Goal: Task Accomplishment & Management: Complete application form

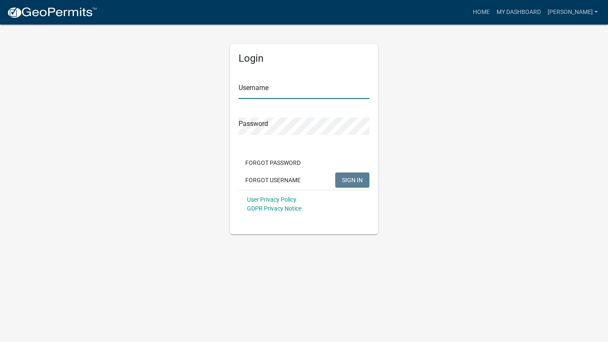
type input "[PERSON_NAME]"
click at [354, 182] on span "SIGN IN" at bounding box center [352, 179] width 21 height 7
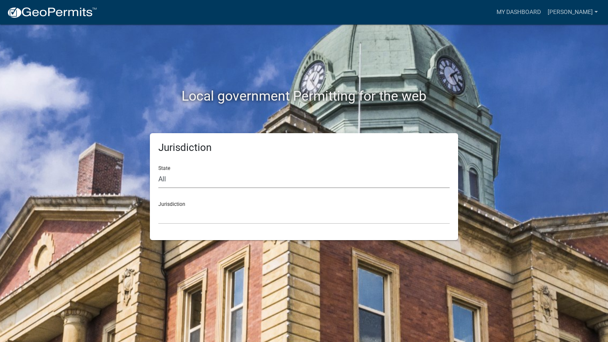
click at [233, 176] on select "All [US_STATE] [US_STATE] [US_STATE] [US_STATE] [US_STATE] [US_STATE] [US_STATE…" at bounding box center [303, 179] width 291 height 17
select select "[US_STATE]"
click at [158, 171] on select "All [US_STATE] [US_STATE] [US_STATE] [US_STATE] [US_STATE] [US_STATE] [US_STATE…" at bounding box center [303, 179] width 291 height 17
click at [222, 210] on select "[GEOGRAPHIC_DATA], [US_STATE][PERSON_NAME][GEOGRAPHIC_DATA], [US_STATE][PERSON_…" at bounding box center [303, 214] width 291 height 17
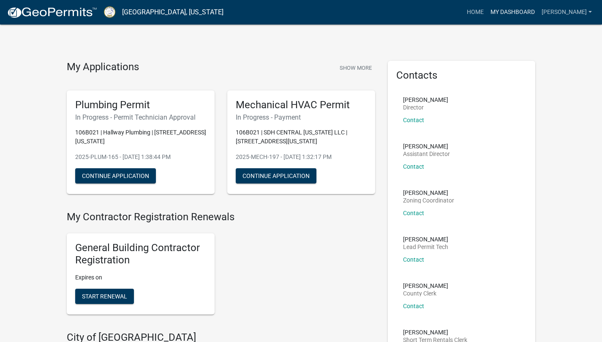
click at [532, 11] on link "My Dashboard" at bounding box center [512, 12] width 51 height 16
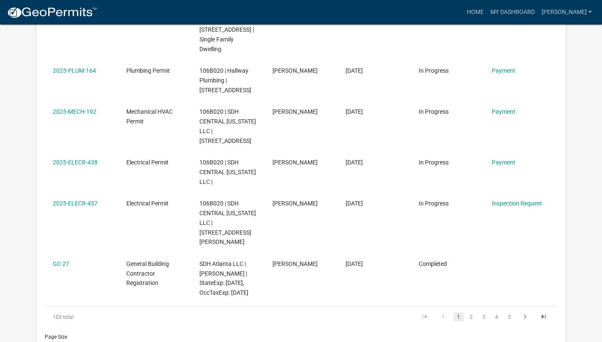
scroll to position [456, 0]
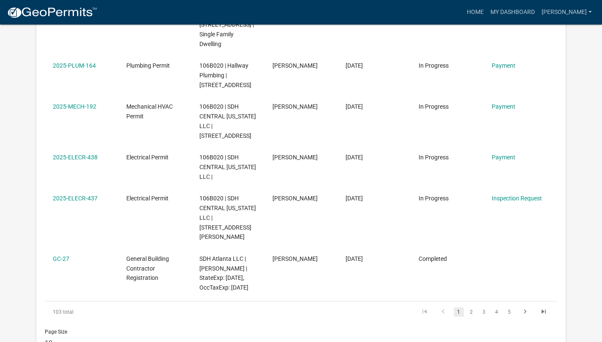
click at [471, 307] on link "2" at bounding box center [471, 311] width 10 height 9
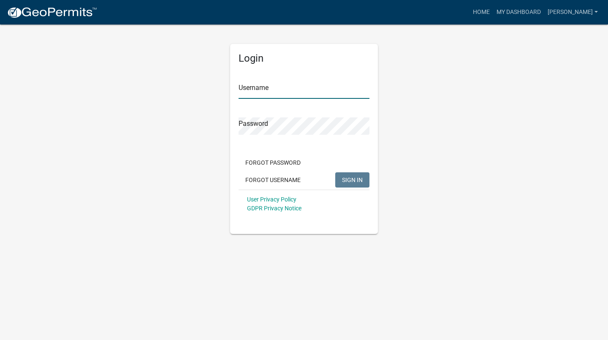
type input "[PERSON_NAME]"
click at [354, 183] on span "SIGN IN" at bounding box center [352, 179] width 21 height 7
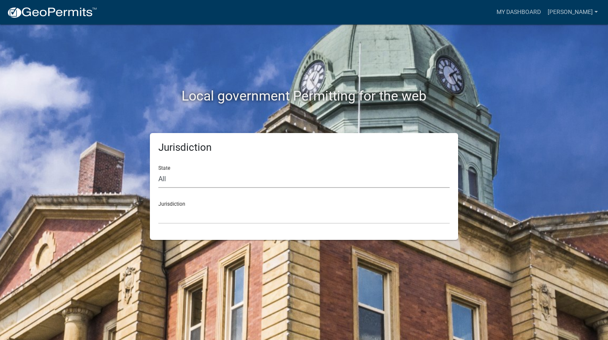
click at [225, 179] on select "All [US_STATE] [US_STATE] [US_STATE] [US_STATE] [US_STATE] [US_STATE] [US_STATE…" at bounding box center [303, 179] width 291 height 17
select select "[US_STATE]"
click at [158, 171] on select "All [US_STATE] [US_STATE] [US_STATE] [US_STATE] [US_STATE] [US_STATE] [US_STATE…" at bounding box center [303, 179] width 291 height 17
click at [211, 212] on select "[GEOGRAPHIC_DATA], [US_STATE][PERSON_NAME][GEOGRAPHIC_DATA], [US_STATE][PERSON_…" at bounding box center [303, 214] width 291 height 17
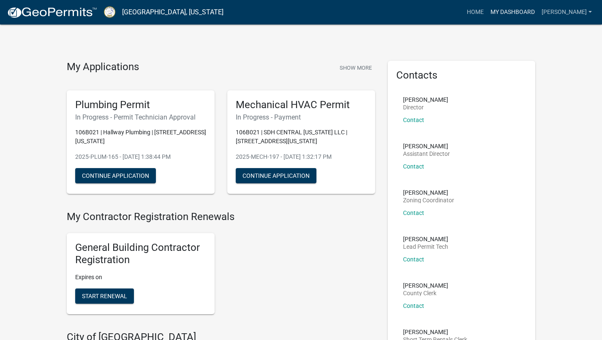
click at [536, 12] on link "My Dashboard" at bounding box center [512, 12] width 51 height 16
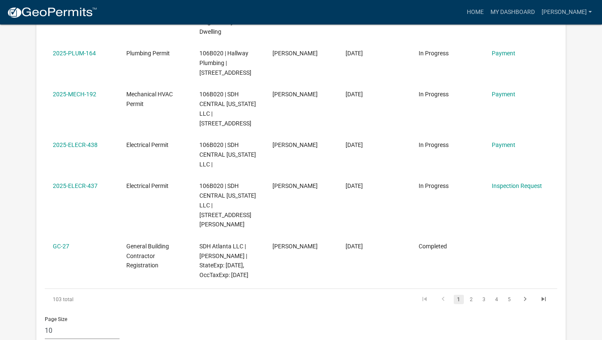
scroll to position [468, 0]
click at [472, 294] on link "2" at bounding box center [471, 298] width 10 height 9
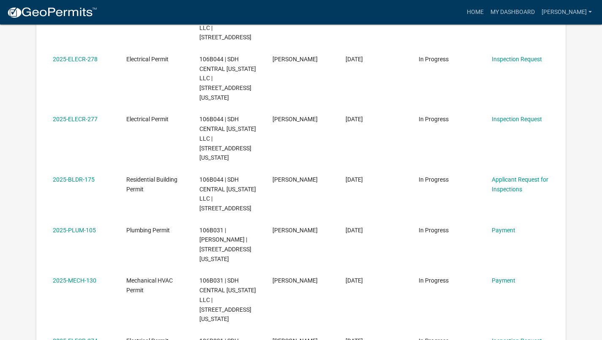
scroll to position [328, 0]
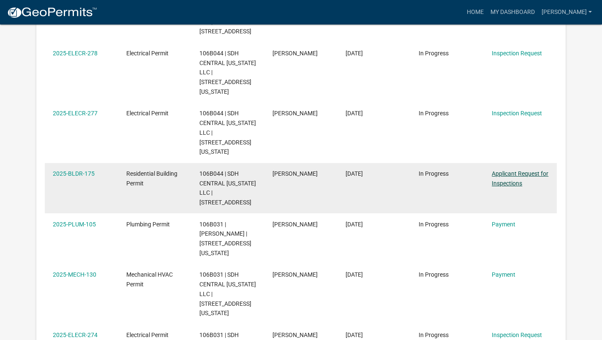
click at [513, 170] on link "Applicant Request for Inspections" at bounding box center [519, 178] width 57 height 16
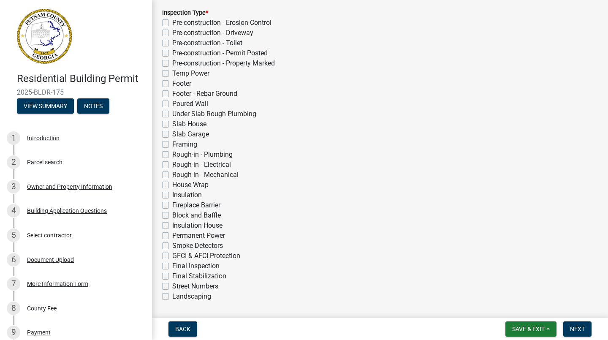
scroll to position [190, 0]
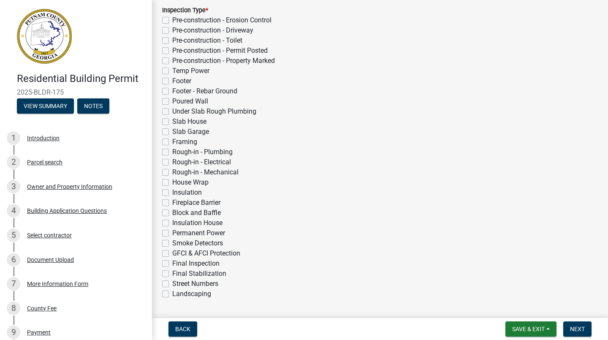
click at [172, 71] on label "Temp Power" at bounding box center [190, 71] width 37 height 10
click at [172, 71] on input "Temp Power" at bounding box center [174, 68] width 5 height 5
checkbox input "true"
checkbox input "false"
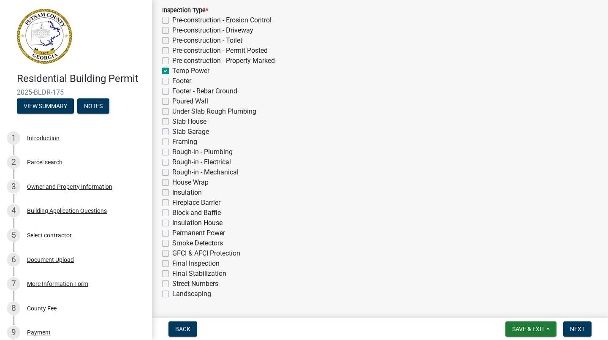
checkbox input "false"
checkbox input "true"
checkbox input "false"
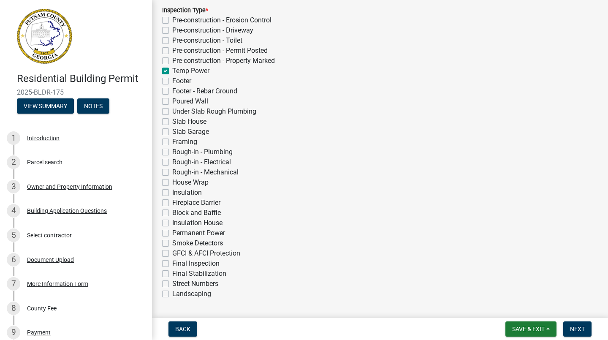
checkbox input "false"
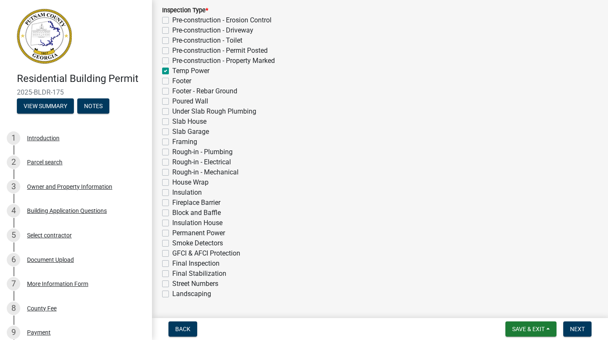
checkbox input "false"
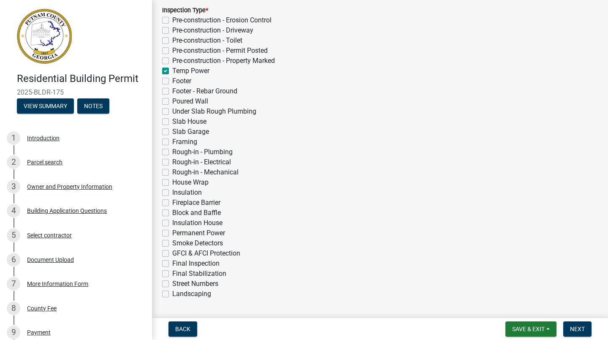
checkbox input "false"
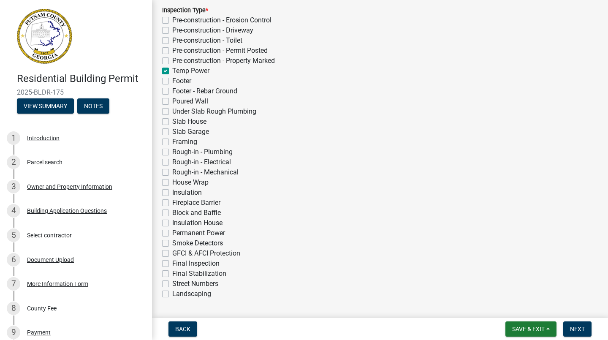
checkbox input "false"
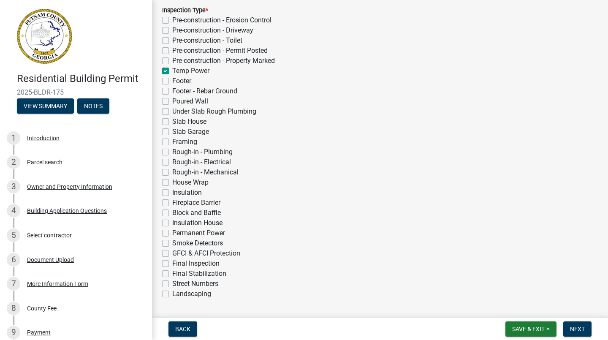
checkbox input "false"
click at [172, 71] on label "Temp Power" at bounding box center [190, 71] width 37 height 10
click at [172, 71] on input "Temp Power" at bounding box center [174, 68] width 5 height 5
checkbox input "false"
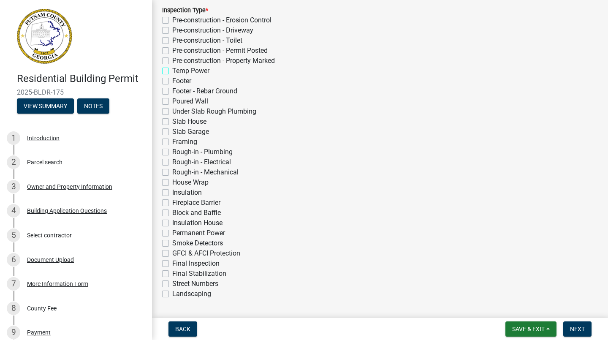
checkbox input "false"
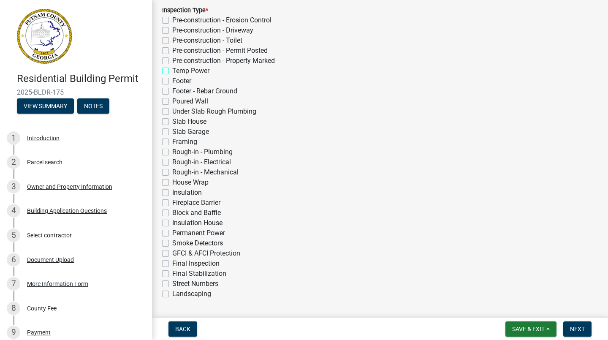
checkbox input "false"
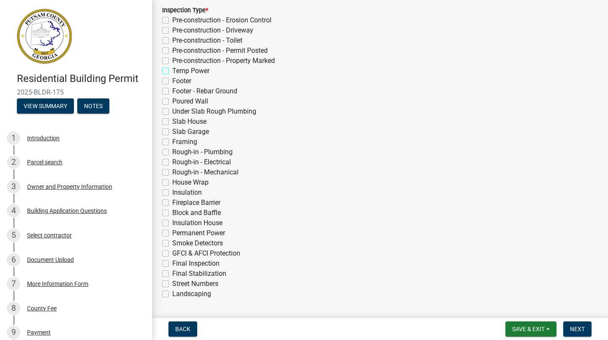
checkbox input "false"
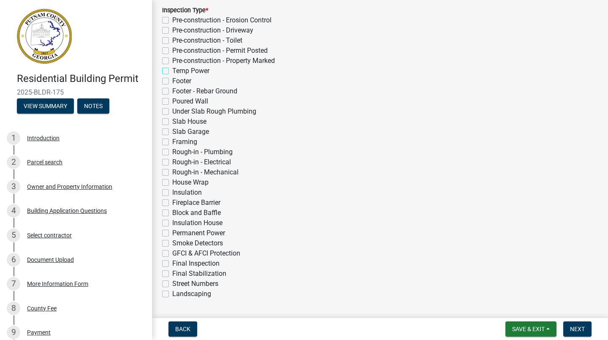
checkbox input "false"
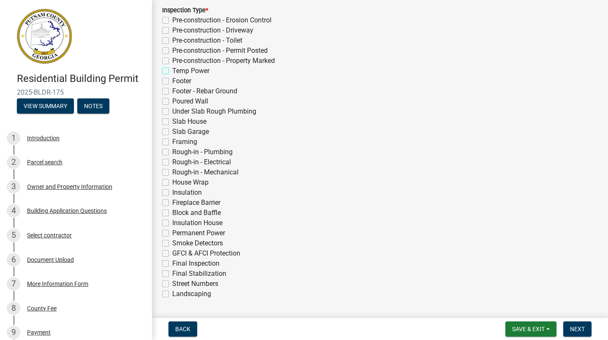
checkbox input "false"
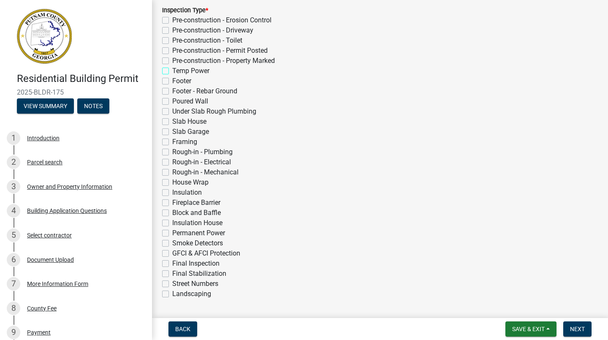
checkbox input "false"
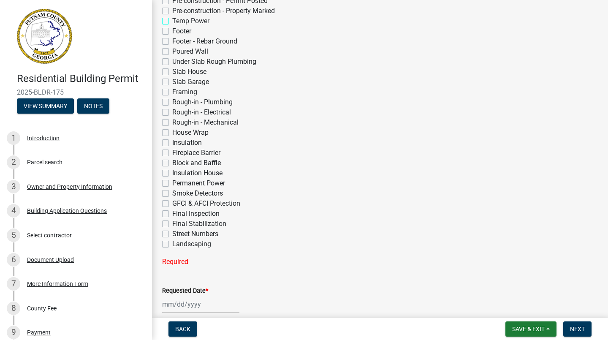
scroll to position [241, 0]
click at [172, 182] on label "Permanent Power" at bounding box center [198, 182] width 53 height 10
click at [172, 182] on input "Permanent Power" at bounding box center [174, 179] width 5 height 5
checkbox input "true"
checkbox input "false"
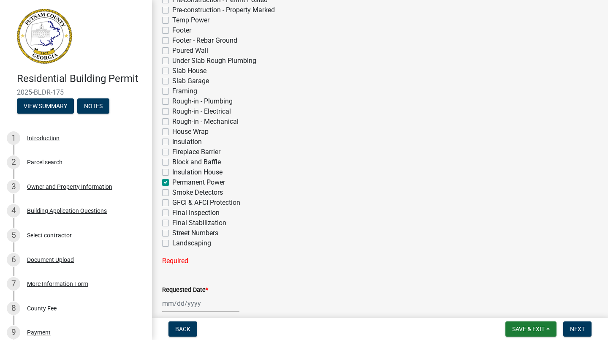
checkbox input "false"
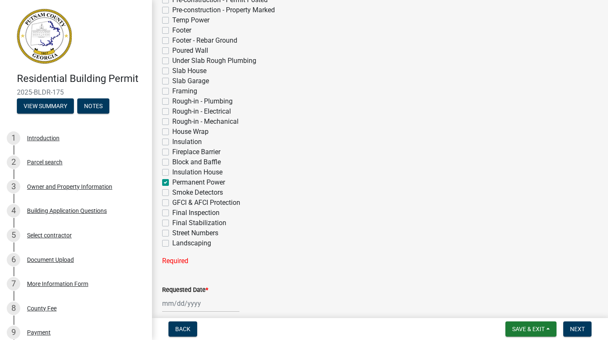
checkbox input "false"
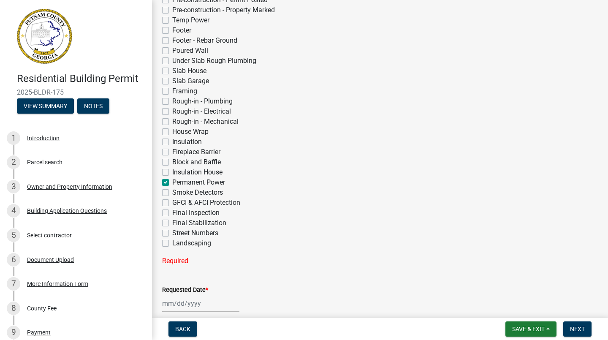
checkbox input "false"
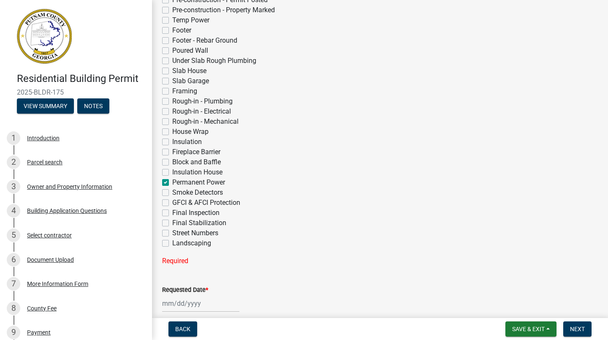
checkbox input "false"
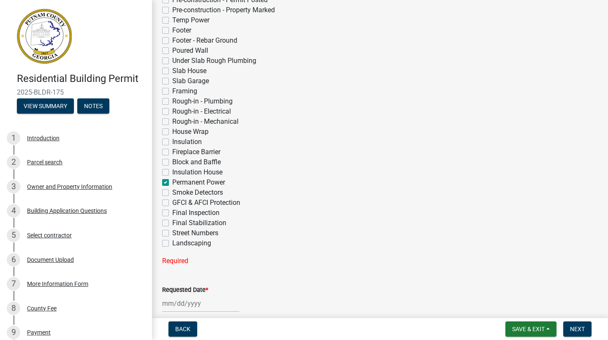
checkbox input "true"
checkbox input "false"
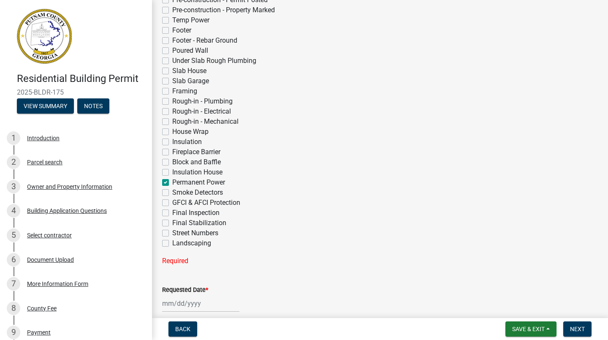
checkbox input "false"
click at [179, 293] on div at bounding box center [200, 286] width 77 height 17
select select "8"
select select "2025"
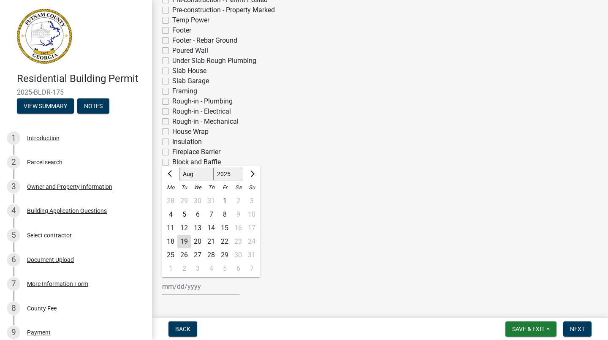
click at [187, 241] on div "19" at bounding box center [184, 242] width 14 height 14
type input "08/19/2025"
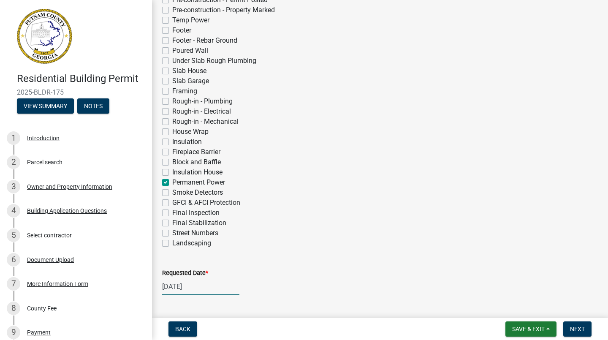
click at [193, 288] on div "08/19/2025" at bounding box center [200, 286] width 77 height 17
select select "8"
select select "2025"
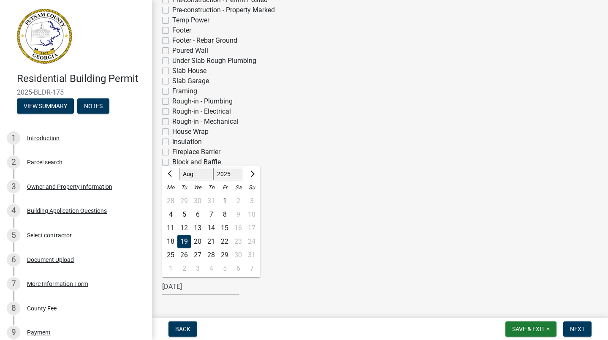
click at [200, 238] on div "20" at bounding box center [198, 242] width 14 height 14
type input "08/20/2025"
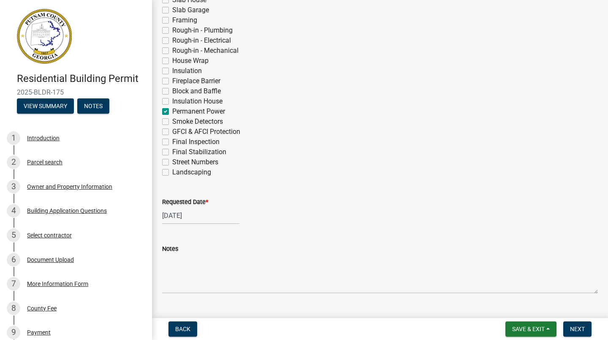
scroll to position [331, 0]
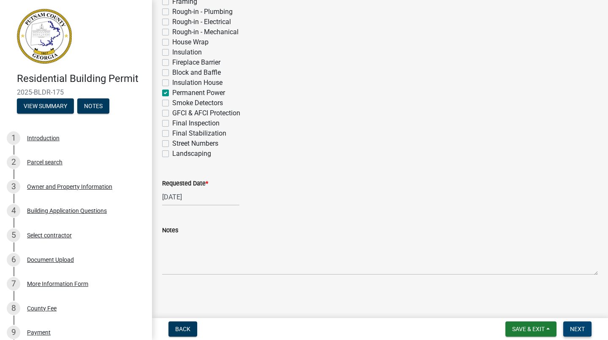
click at [581, 328] on span "Next" at bounding box center [577, 329] width 15 height 7
click at [578, 330] on span "Next" at bounding box center [577, 329] width 15 height 7
click at [578, 327] on span "Next" at bounding box center [577, 329] width 15 height 7
click at [532, 329] on span "Save & Exit" at bounding box center [528, 329] width 33 height 7
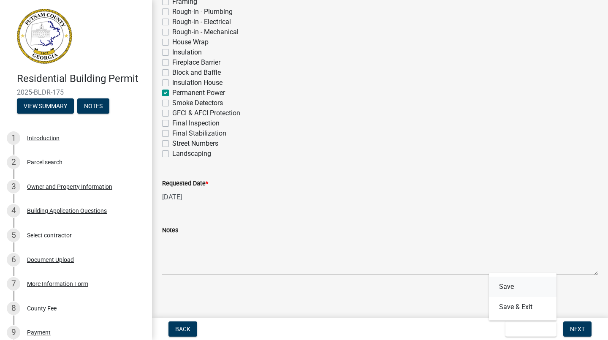
click at [516, 290] on button "Save" at bounding box center [523, 287] width 68 height 20
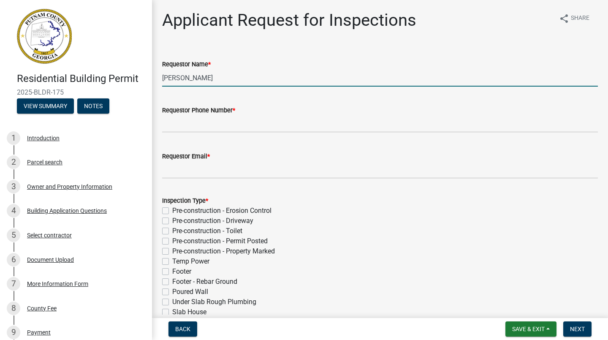
click at [239, 81] on input "[PERSON_NAME]" at bounding box center [380, 77] width 436 height 17
type input "C"
type input "Dean Chapman"
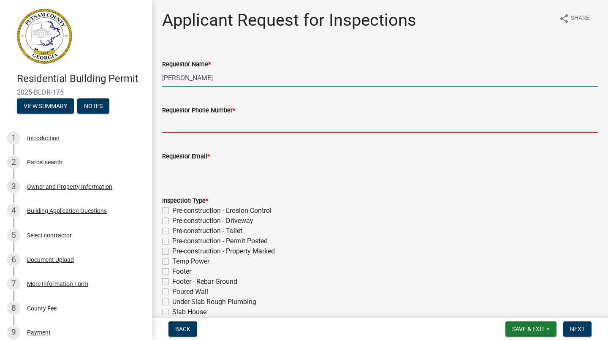
type input "470-726-6014"
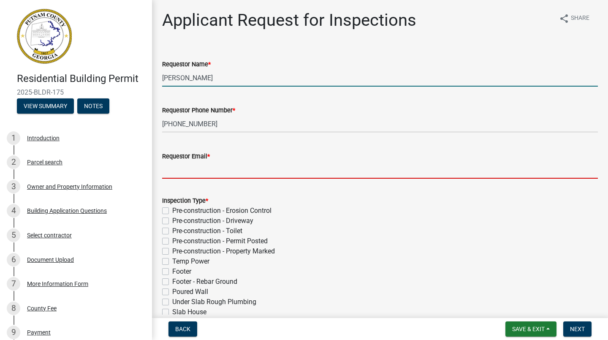
type input "dchapman@smithdouglas.com"
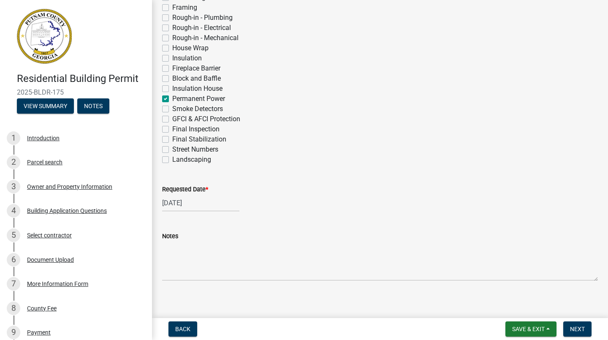
scroll to position [331, 0]
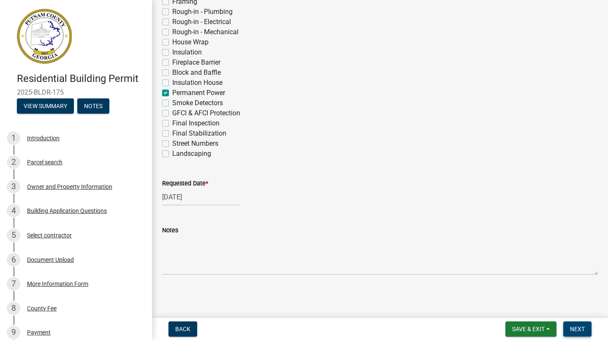
click at [581, 330] on span "Next" at bounding box center [577, 329] width 15 height 7
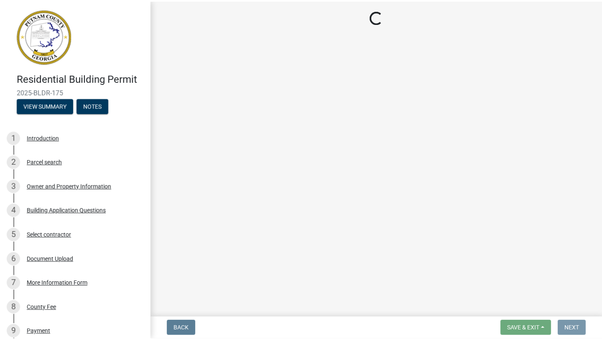
scroll to position [0, 0]
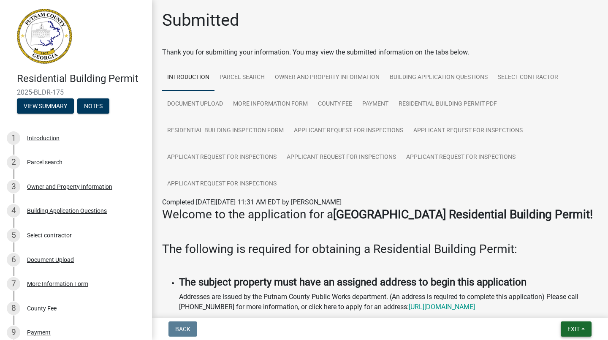
click at [583, 328] on button "Exit" at bounding box center [576, 328] width 31 height 15
click at [567, 306] on button "Save & Exit" at bounding box center [558, 307] width 68 height 20
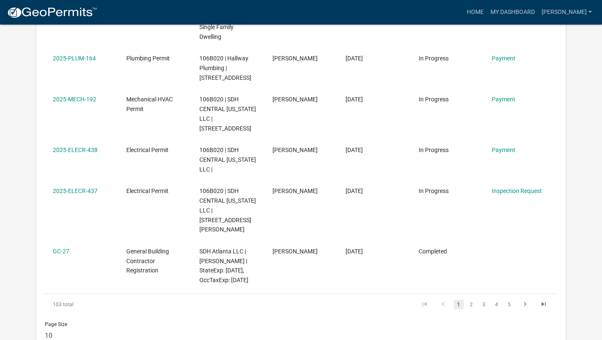
scroll to position [464, 0]
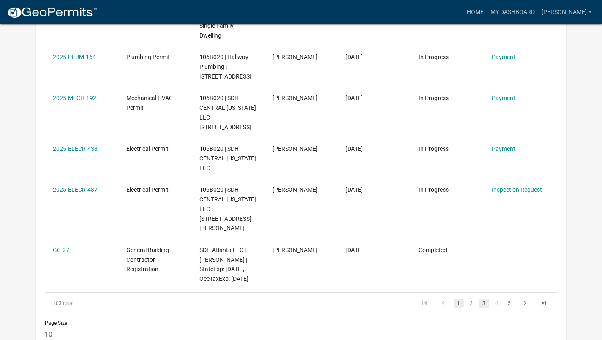
click at [484, 298] on link "3" at bounding box center [484, 302] width 10 height 9
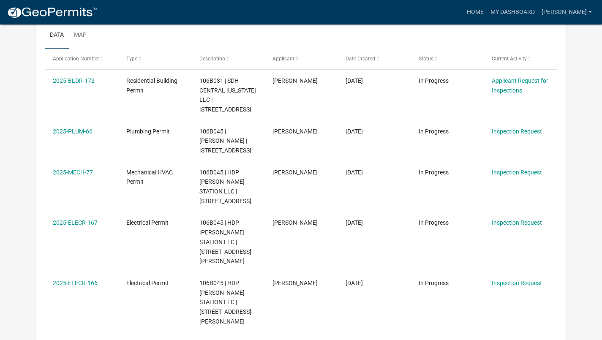
scroll to position [138, 0]
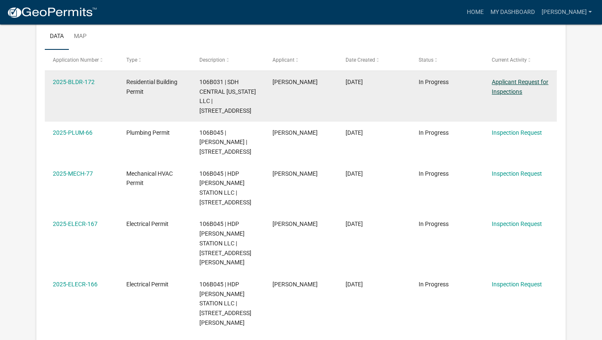
click at [518, 84] on link "Applicant Request for Inspections" at bounding box center [519, 87] width 57 height 16
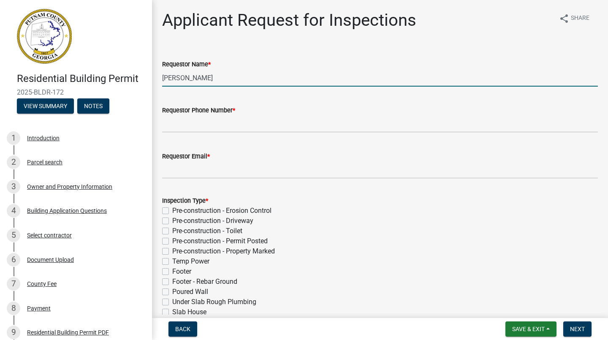
click at [260, 76] on input "Michele Rivera" at bounding box center [380, 77] width 436 height 17
type input "M"
type input "Dean Chapman"
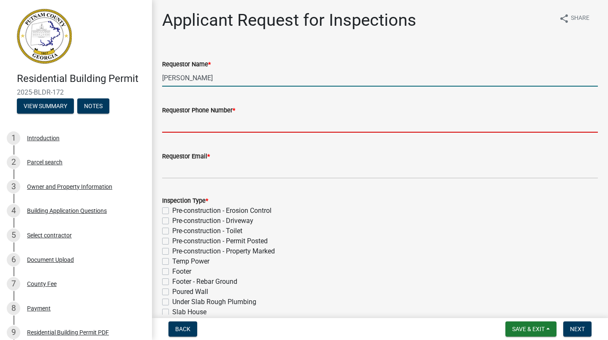
type input "470-726-6014"
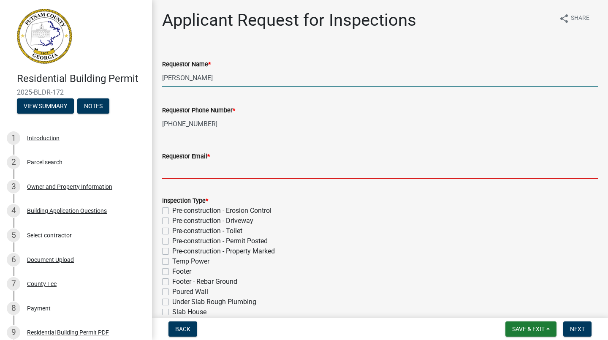
type input "dchapman@smithdouglas.com"
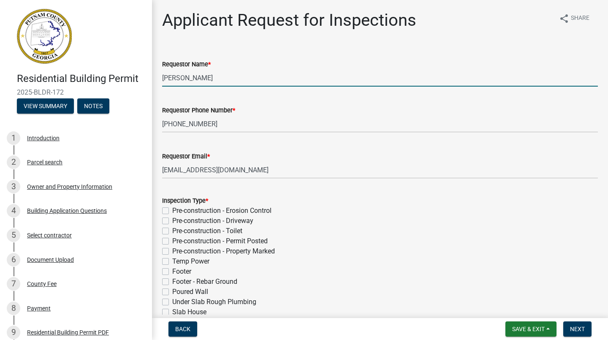
type input "08/20/2025"
select select "8"
select select "2025"
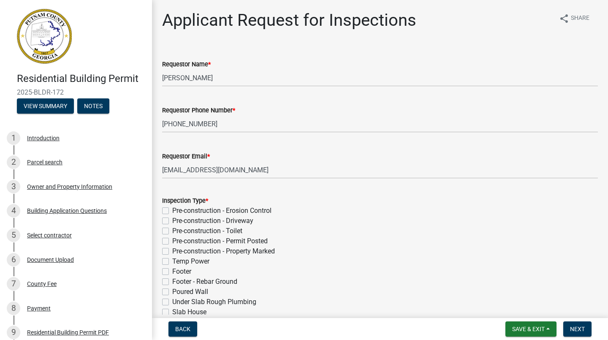
scroll to position [331, 0]
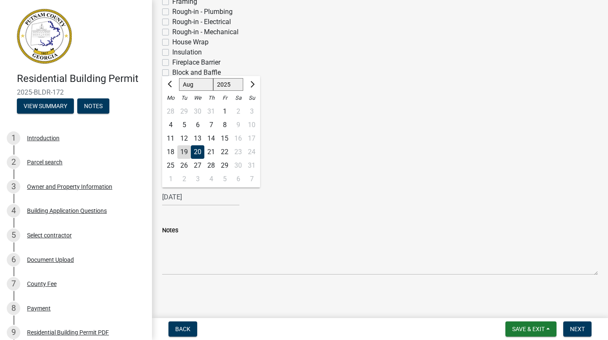
click at [359, 94] on div "Permanent Power" at bounding box center [380, 93] width 436 height 10
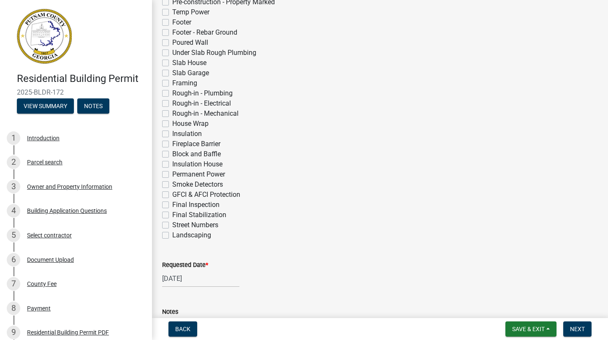
scroll to position [249, 0]
click at [172, 174] on label "Permanent Power" at bounding box center [198, 175] width 53 height 10
click at [172, 174] on input "Permanent Power" at bounding box center [174, 172] width 5 height 5
checkbox input "true"
checkbox input "false"
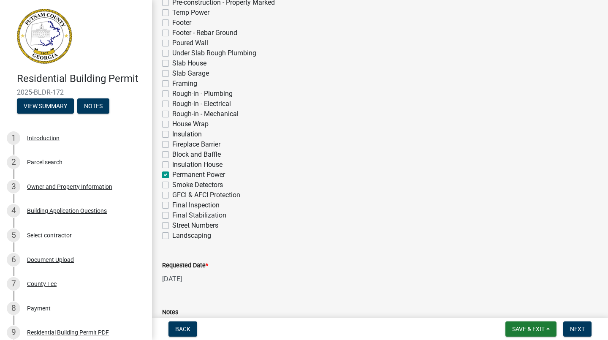
checkbox input "false"
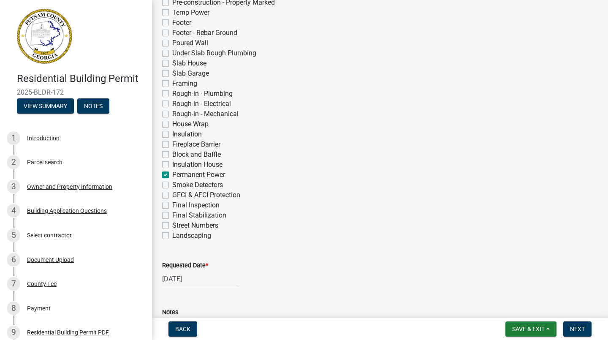
checkbox input "false"
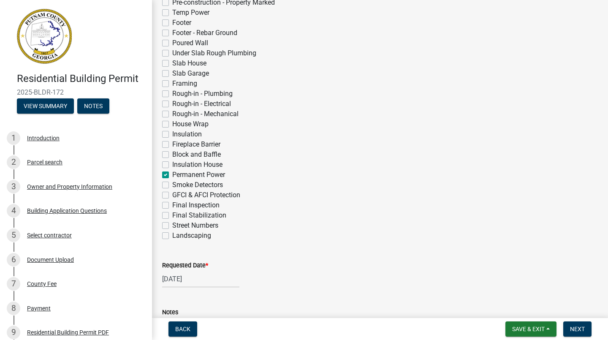
checkbox input "false"
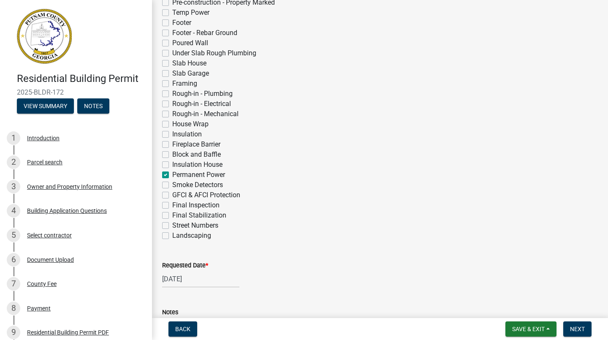
checkbox input "false"
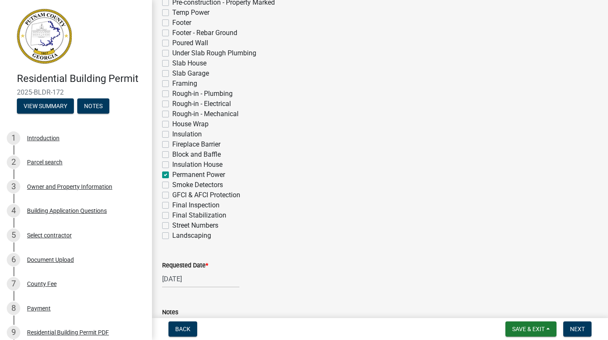
checkbox input "true"
checkbox input "false"
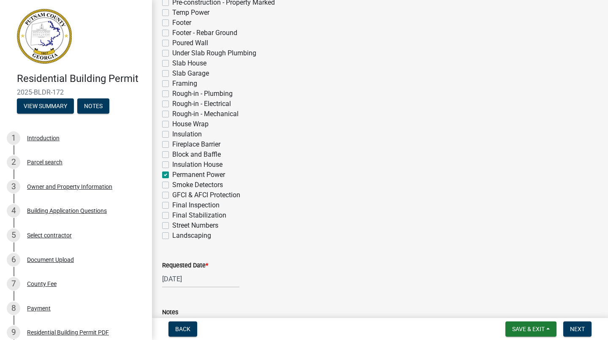
checkbox input "false"
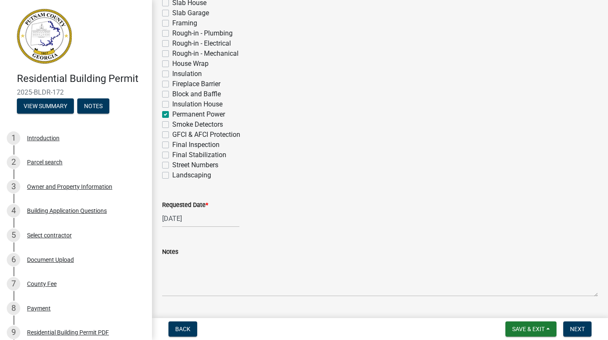
scroll to position [313, 0]
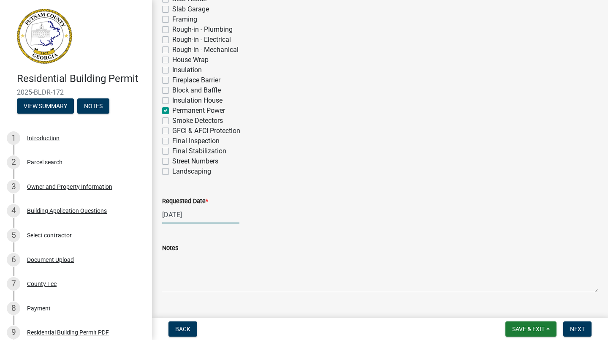
click at [218, 215] on div "08/20/2025" at bounding box center [200, 214] width 77 height 17
select select "8"
select select "2025"
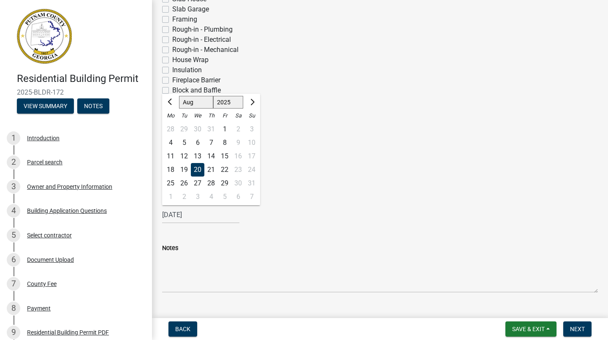
click at [197, 171] on div "20" at bounding box center [198, 170] width 14 height 14
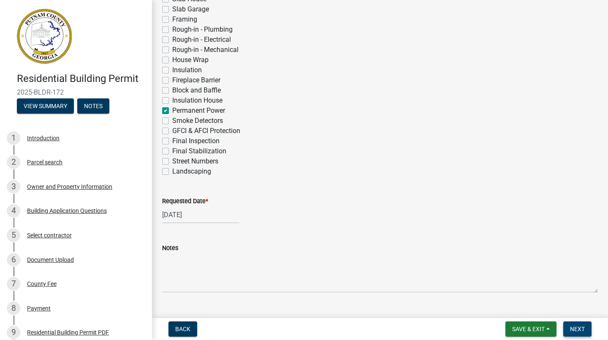
click at [577, 330] on span "Next" at bounding box center [577, 329] width 15 height 7
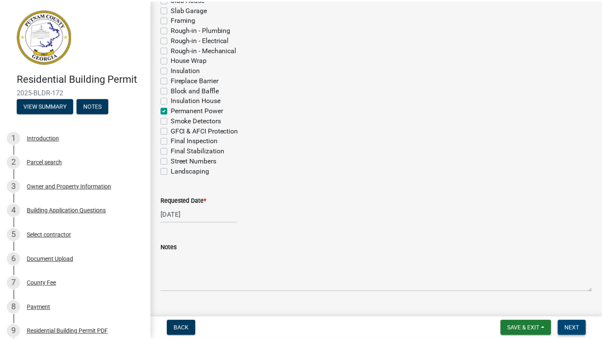
scroll to position [0, 0]
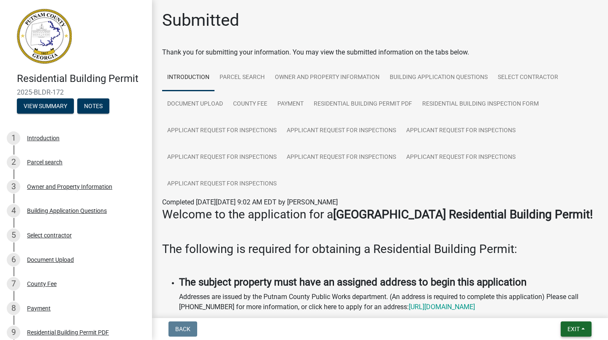
click at [579, 328] on span "Exit" at bounding box center [573, 329] width 12 height 7
click at [547, 308] on button "Save & Exit" at bounding box center [558, 307] width 68 height 20
